Goal: Book appointment/travel/reservation

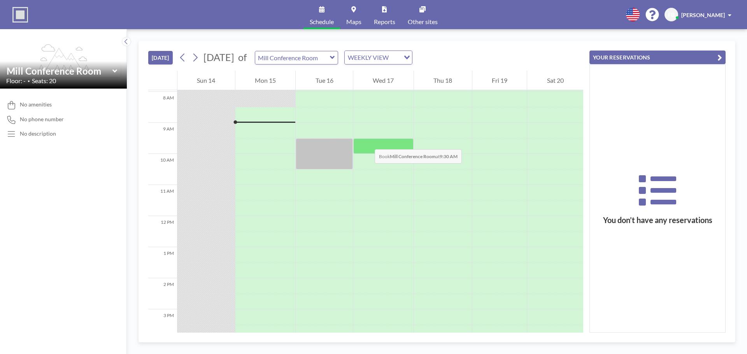
scroll to position [249, 0]
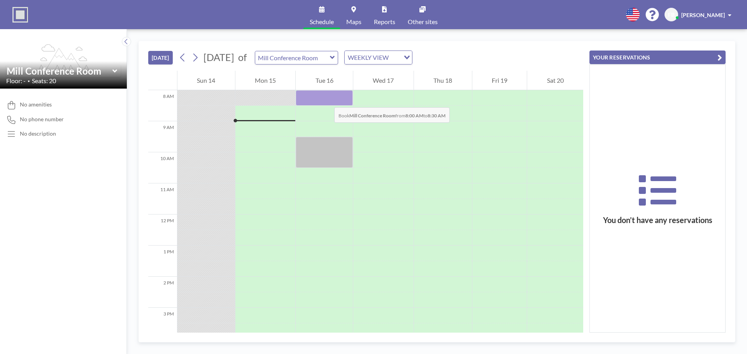
click at [326, 100] on div at bounding box center [324, 98] width 57 height 16
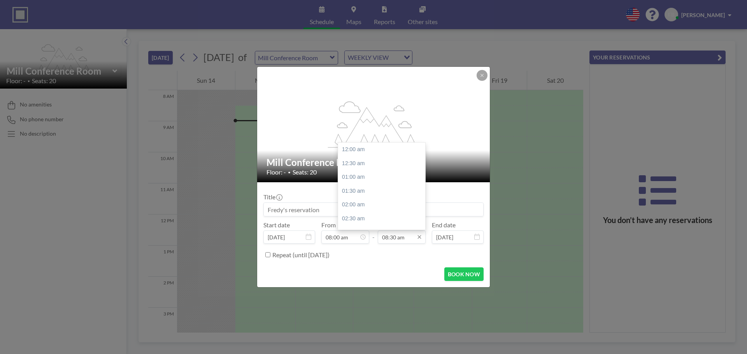
scroll to position [235, 0]
click at [374, 163] on div "09:00 am" at bounding box center [383, 164] width 91 height 14
type input "09:00 am"
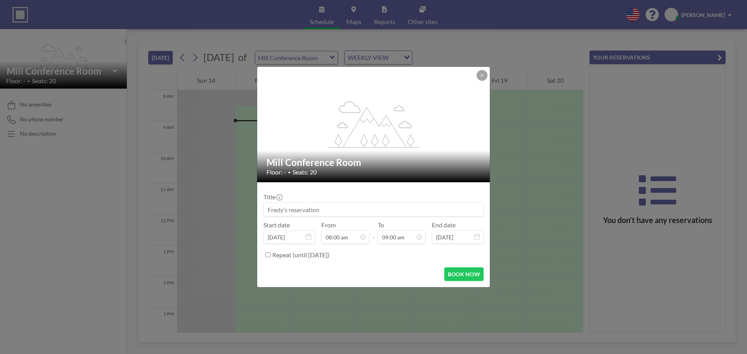
scroll to position [222, 0]
click at [335, 212] on input at bounding box center [373, 209] width 219 height 13
click at [336, 208] on input at bounding box center [373, 209] width 219 height 13
click at [327, 208] on input at bounding box center [373, 209] width 219 height 13
click at [320, 209] on input at bounding box center [373, 209] width 219 height 13
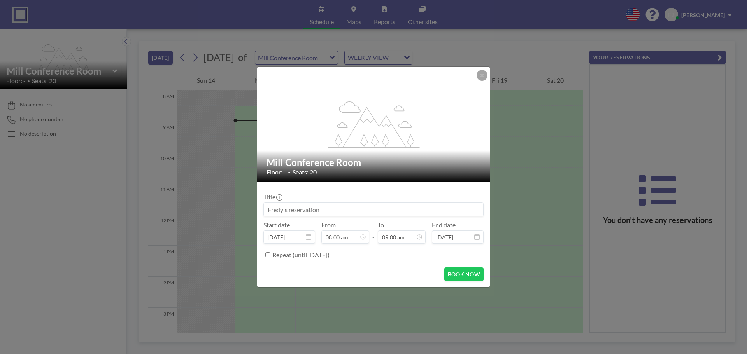
type input "A"
click at [321, 209] on input at bounding box center [373, 209] width 219 height 13
type input "API Audit - Opening Meeting"
click at [462, 276] on button "BOOK NOW" at bounding box center [463, 275] width 39 height 14
